Goal: Find specific page/section: Find specific page/section

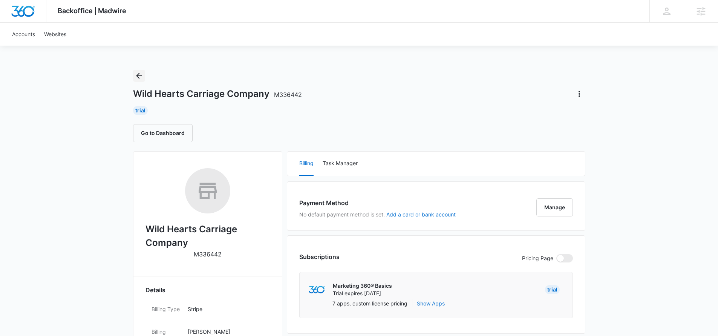
click at [136, 76] on icon "Back" at bounding box center [139, 76] width 6 height 6
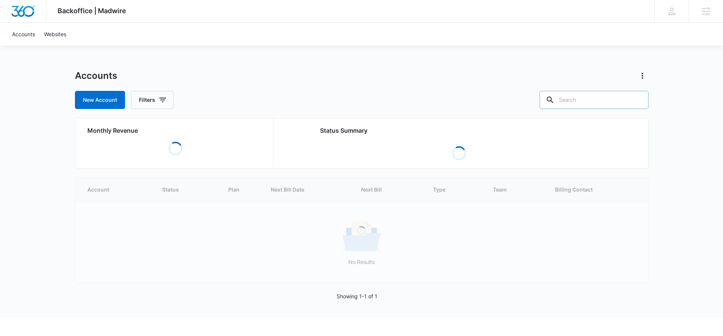
click at [604, 100] on input "text" at bounding box center [594, 100] width 109 height 18
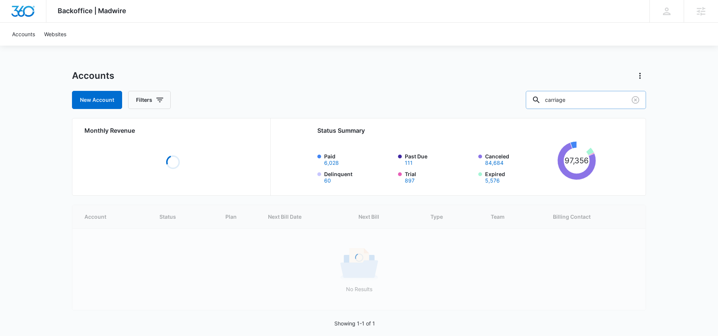
type input "carriage"
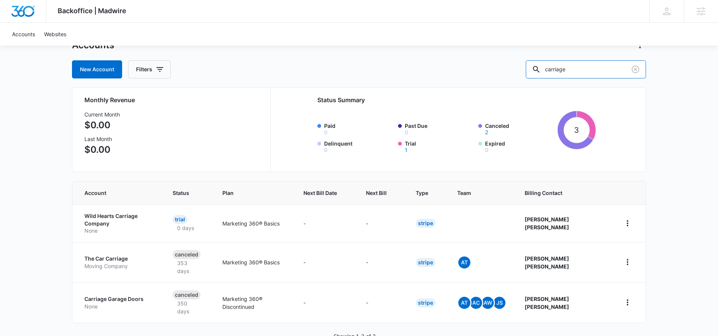
scroll to position [32, 0]
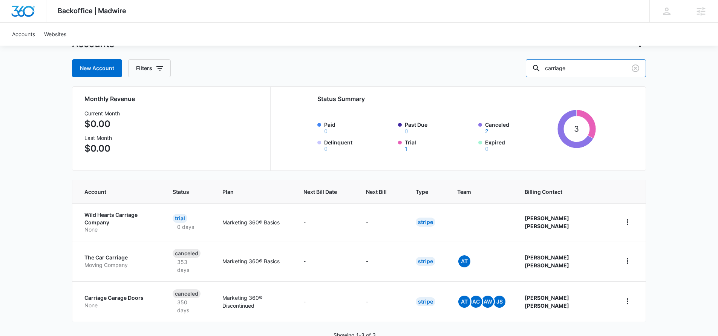
drag, startPoint x: 595, startPoint y: 66, endPoint x: 489, endPoint y: 61, distance: 106.3
click at [489, 61] on div "New Account Filters carriage" at bounding box center [359, 68] width 574 height 18
type input "horse"
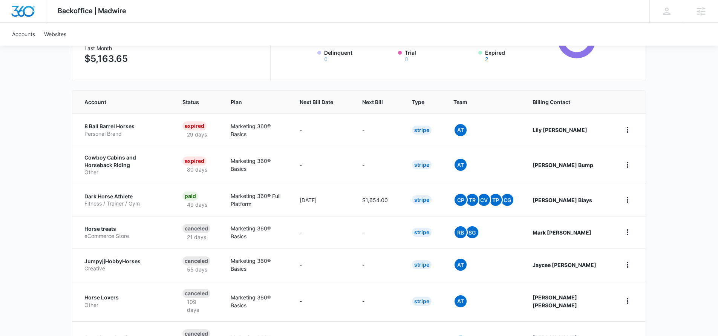
scroll to position [123, 0]
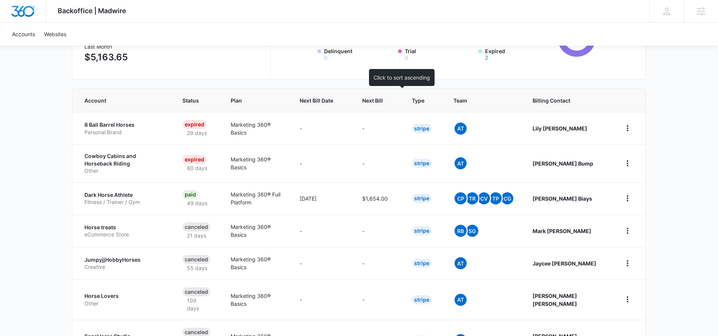
click at [383, 101] on span "Next Bill" at bounding box center [372, 100] width 21 height 8
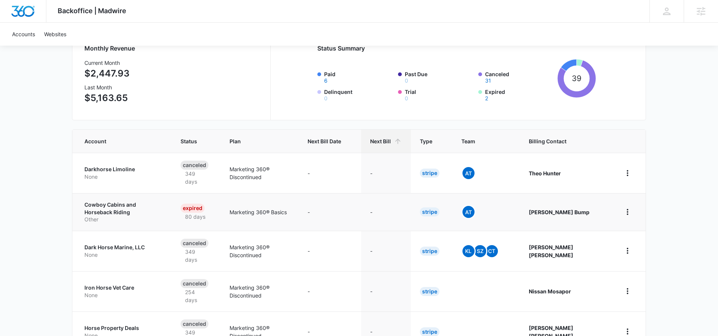
scroll to position [159, 0]
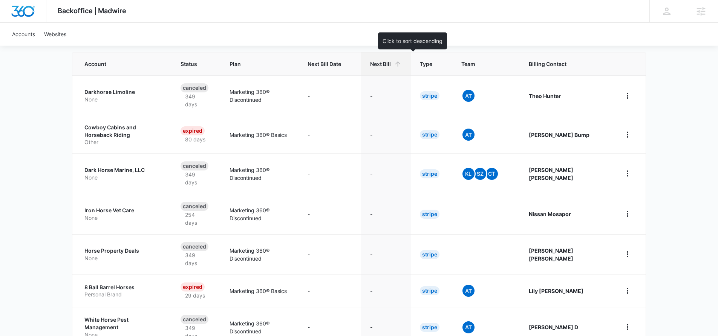
click at [391, 67] on span "Next Bill" at bounding box center [380, 64] width 21 height 8
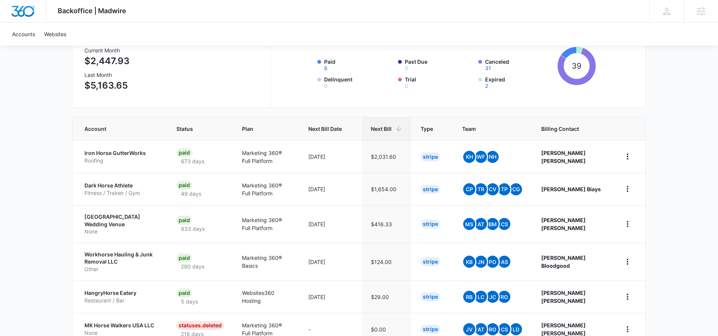
scroll to position [130, 0]
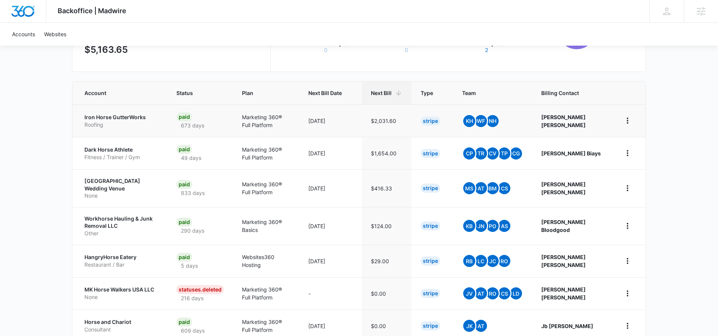
click at [136, 113] on p "Iron Horse GutterWorks" at bounding box center [121, 117] width 74 height 8
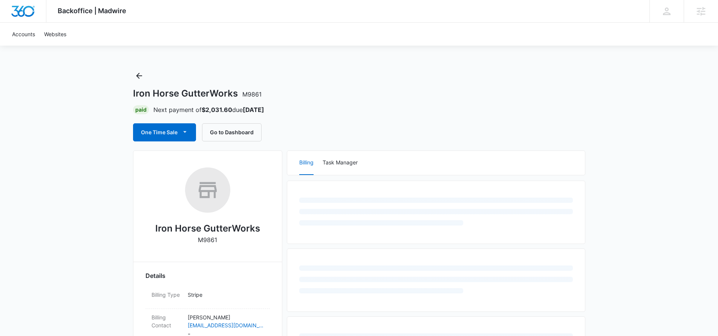
click at [230, 228] on h2 "Iron Horse GutterWorks" at bounding box center [207, 228] width 105 height 14
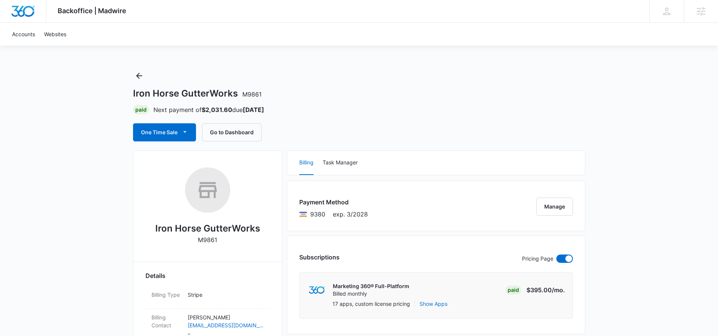
click at [211, 232] on h2 "Iron Horse GutterWorks" at bounding box center [207, 228] width 105 height 14
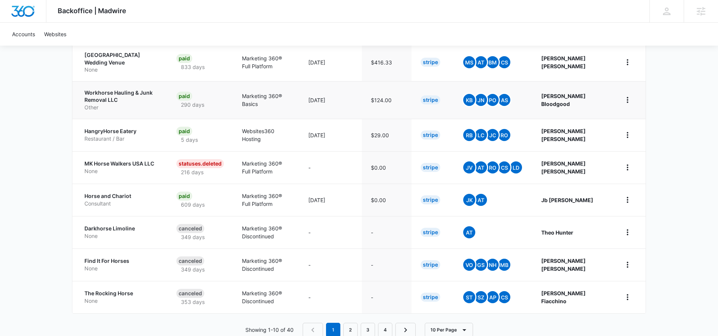
scroll to position [275, 0]
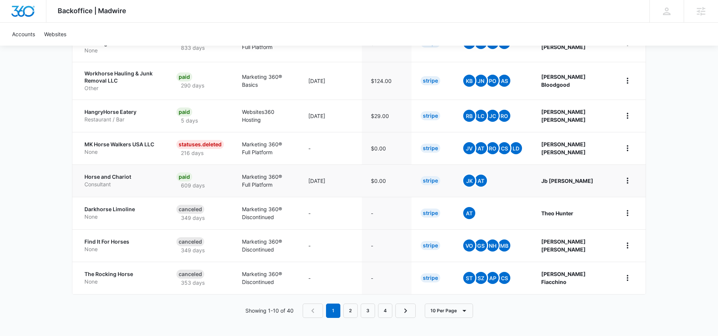
click at [115, 177] on p "Horse and Chariot" at bounding box center [121, 177] width 74 height 8
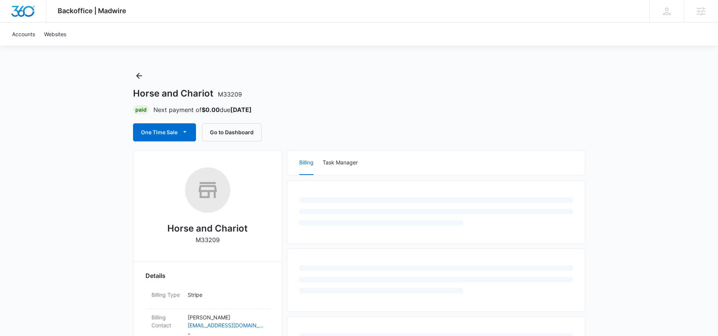
click at [203, 239] on p "M33209" at bounding box center [208, 239] width 24 height 9
copy p "M33209"
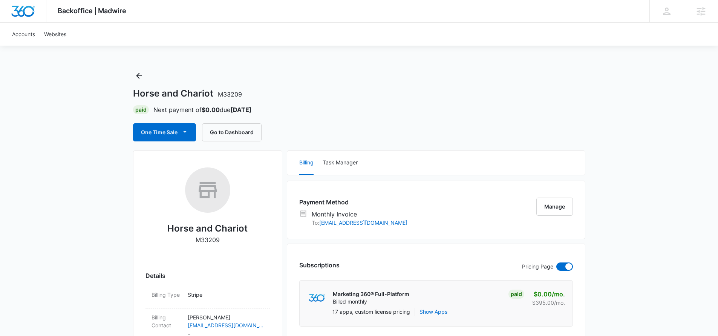
click at [268, 233] on div "Horse and Chariot M33209" at bounding box center [207, 208] width 124 height 82
click at [141, 78] on icon "Back" at bounding box center [138, 75] width 9 height 9
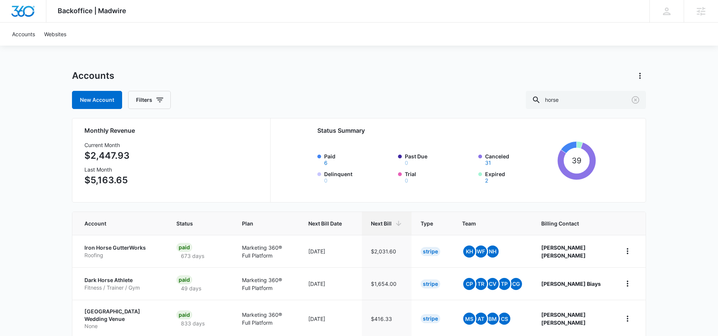
scroll to position [275, 0]
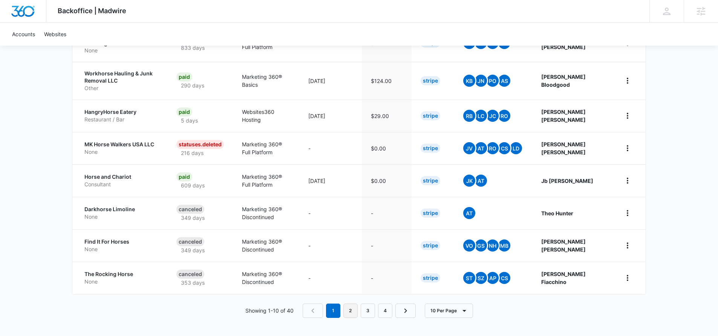
click at [350, 312] on link "2" at bounding box center [350, 310] width 14 height 14
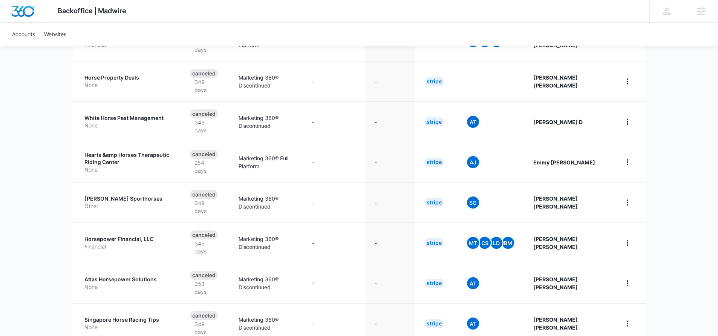
scroll to position [344, 0]
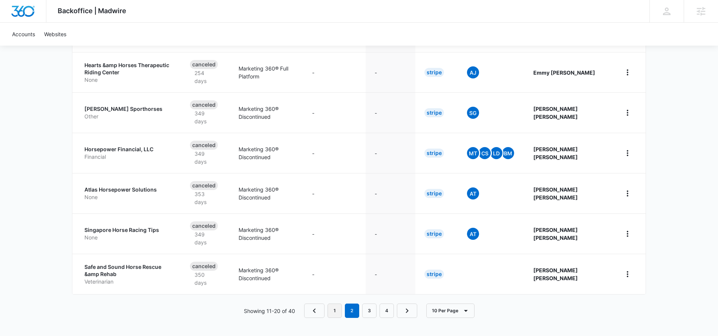
click at [336, 309] on link "1" at bounding box center [334, 310] width 14 height 14
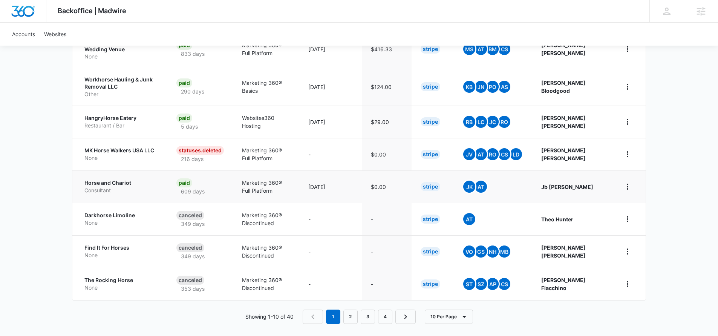
scroll to position [275, 0]
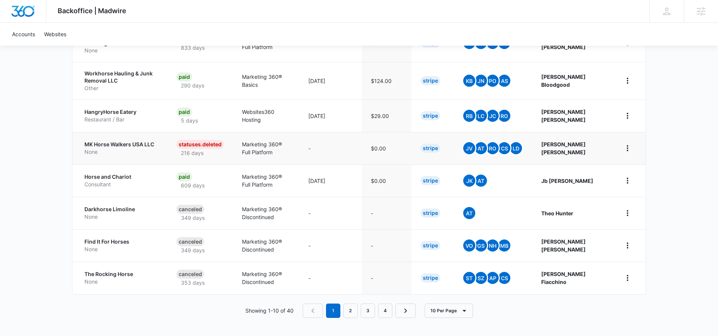
click at [118, 145] on p "MK Horse Walkers USA LLC" at bounding box center [121, 145] width 74 height 8
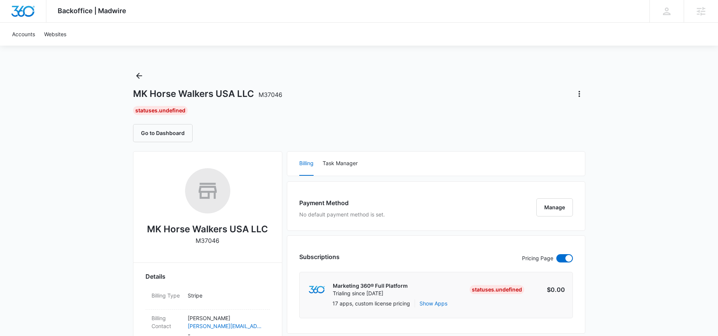
click at [217, 228] on h2 "MK Horse Walkers USA LLC" at bounding box center [207, 229] width 121 height 14
click at [217, 229] on h2 "MK Horse Walkers USA LLC" at bounding box center [207, 229] width 121 height 14
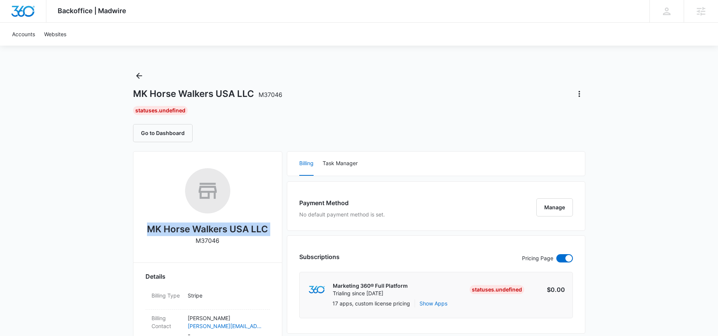
click at [217, 229] on h2 "MK Horse Walkers USA LLC" at bounding box center [207, 229] width 121 height 14
copy h2 "MK Horse Walkers USA LLC"
click at [142, 76] on icon "Back" at bounding box center [138, 75] width 9 height 9
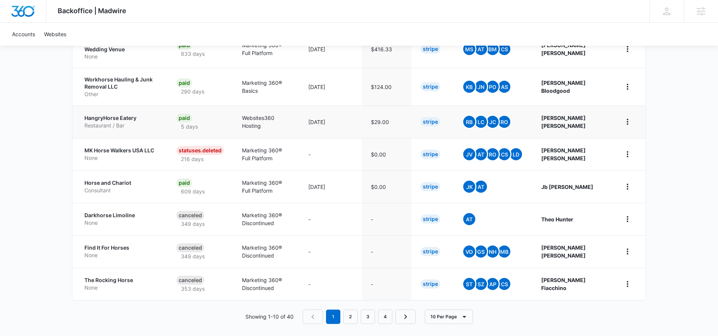
scroll to position [275, 0]
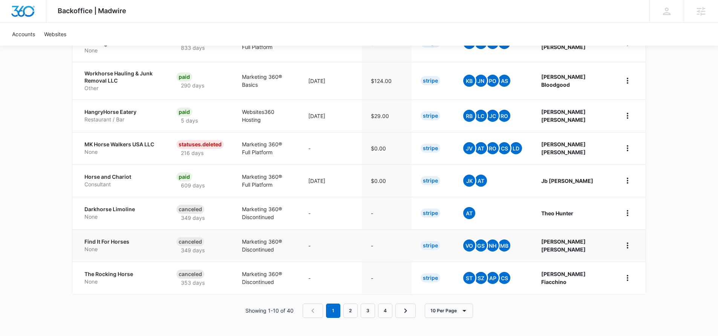
click at [119, 246] on p "None" at bounding box center [121, 249] width 74 height 8
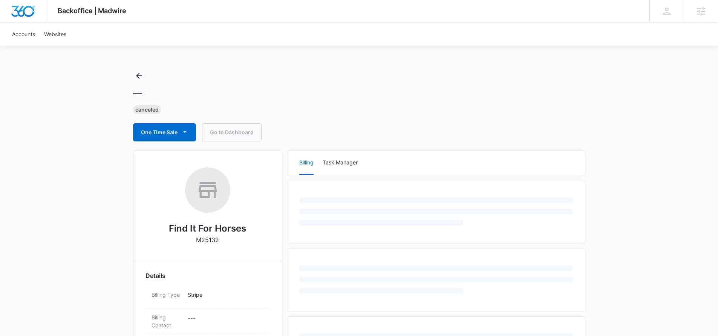
click at [209, 241] on p "M25132" at bounding box center [207, 239] width 23 height 9
copy p "M25132"
select select "US"
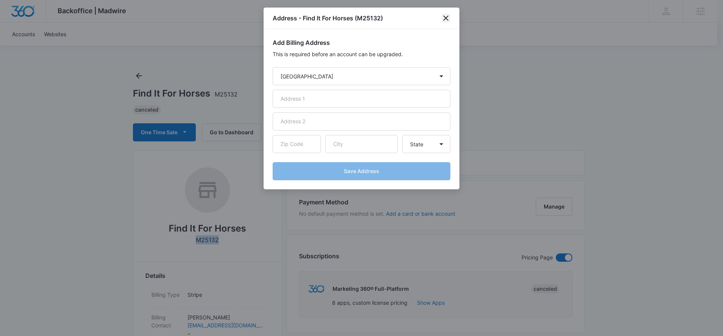
click at [446, 17] on icon "close" at bounding box center [445, 17] width 5 height 5
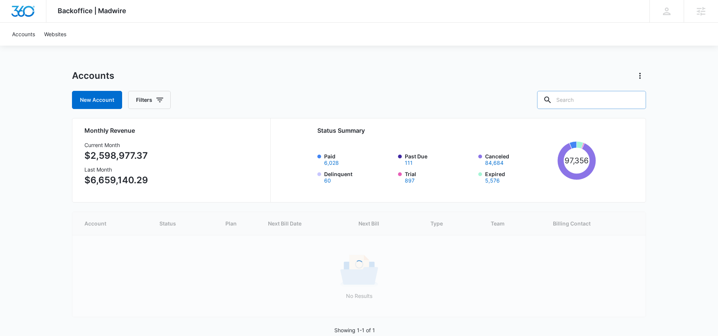
click at [580, 99] on input "text" at bounding box center [591, 100] width 109 height 18
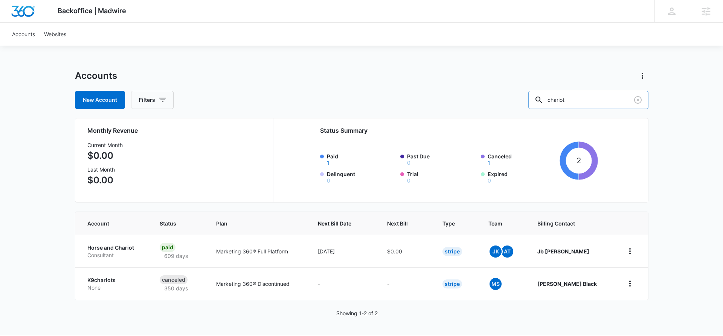
click at [600, 101] on input "chariot" at bounding box center [589, 100] width 120 height 18
type input "c"
type input "h"
type input "transport"
